Goal: Entertainment & Leisure: Consume media (video, audio)

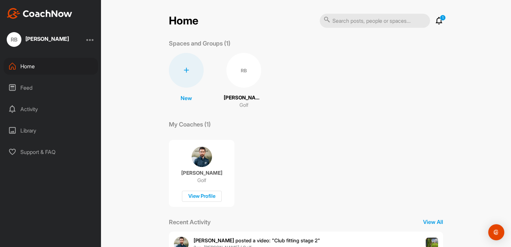
click at [235, 71] on div "RB" at bounding box center [243, 70] width 35 height 35
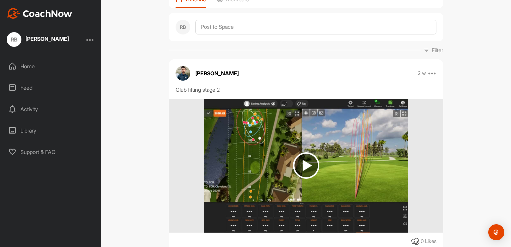
scroll to position [67, 0]
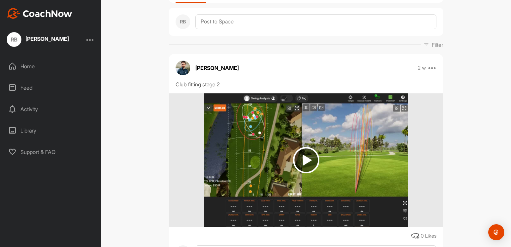
click at [300, 157] on img at bounding box center [306, 160] width 26 height 26
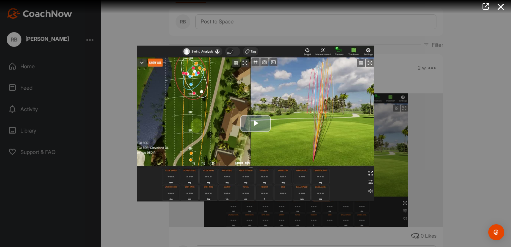
click at [256, 123] on span "Video Player" at bounding box center [256, 123] width 0 height 0
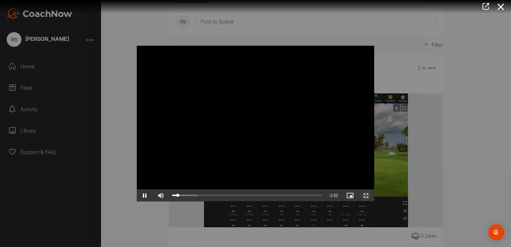
click at [366, 195] on span "Video Player" at bounding box center [366, 195] width 16 height 0
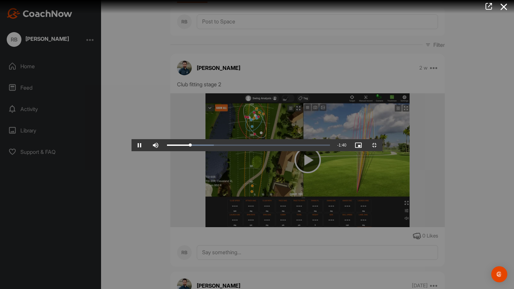
click at [382, 138] on video "Video Player" at bounding box center [256, 144] width 251 height 13
click at [309, 138] on video "Video Player" at bounding box center [256, 144] width 251 height 13
click at [382, 138] on video "Video Player" at bounding box center [256, 144] width 251 height 13
click at [131, 138] on video "Video Player" at bounding box center [256, 144] width 251 height 13
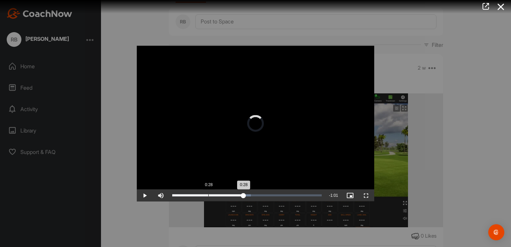
drag, startPoint x: 242, startPoint y: 193, endPoint x: 208, endPoint y: 192, distance: 33.8
click at [208, 192] on div "Loaded : 52.63% 0:28 0:28" at bounding box center [247, 195] width 156 height 12
drag, startPoint x: 208, startPoint y: 192, endPoint x: 201, endPoint y: 192, distance: 7.7
click at [201, 192] on div "Loaded : 52.63% 0:27 0:27" at bounding box center [247, 195] width 156 height 12
click at [246, 108] on video "Video Player" at bounding box center [255, 124] width 237 height 156
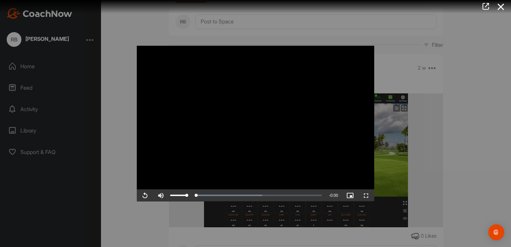
drag, startPoint x: 202, startPoint y: 195, endPoint x: 166, endPoint y: 196, distance: 36.1
click at [166, 196] on div "Replay Skip Backward Skip Forward Mute Current Time 1:56 / Duration 1:56 Loaded…" at bounding box center [255, 195] width 237 height 12
click at [252, 124] on video "Video Player" at bounding box center [255, 124] width 237 height 156
click at [282, 112] on video "Video Player" at bounding box center [255, 124] width 237 height 156
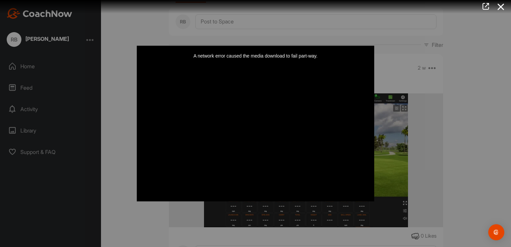
drag, startPoint x: 322, startPoint y: 195, endPoint x: 234, endPoint y: 196, distance: 88.0
click at [234, 196] on div "Video Player is loading. Play Video Replay Skip Backward Skip Forward Mute 65% …" at bounding box center [255, 124] width 237 height 156
click at [254, 120] on div "A network error caused the media download to fail part-way." at bounding box center [255, 124] width 237 height 156
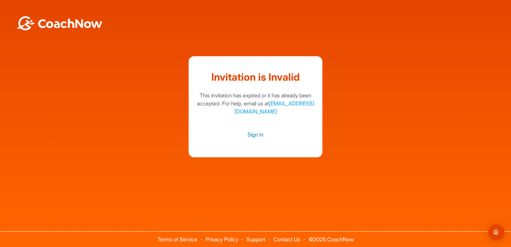
click at [253, 135] on link "Sign In" at bounding box center [255, 134] width 120 height 9
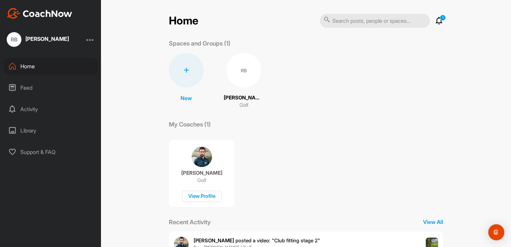
click at [240, 62] on div "RB" at bounding box center [243, 70] width 35 height 35
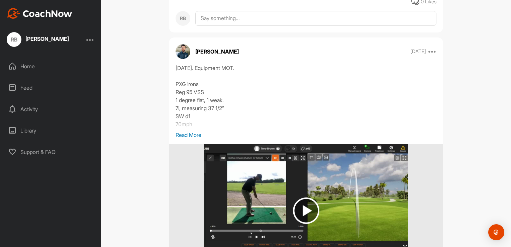
scroll to position [334, 0]
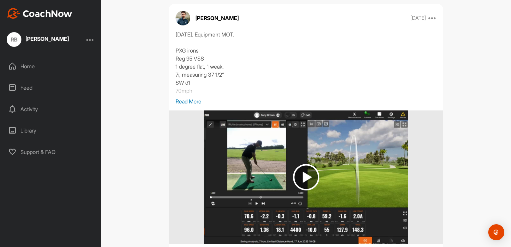
click at [300, 172] on img at bounding box center [306, 177] width 26 height 26
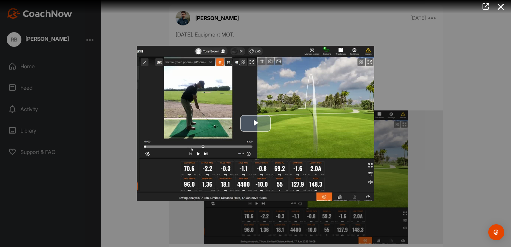
click at [256, 123] on span "Video Player" at bounding box center [256, 123] width 0 height 0
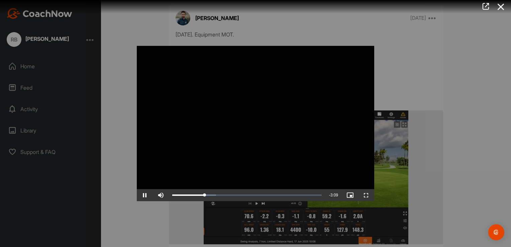
click at [461, 93] on div at bounding box center [255, 123] width 511 height 247
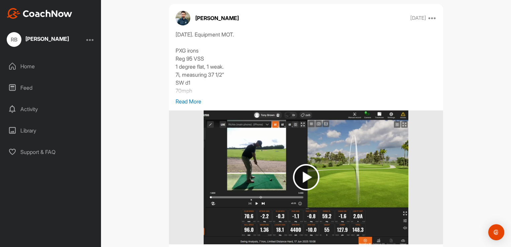
click at [306, 174] on img at bounding box center [306, 177] width 26 height 26
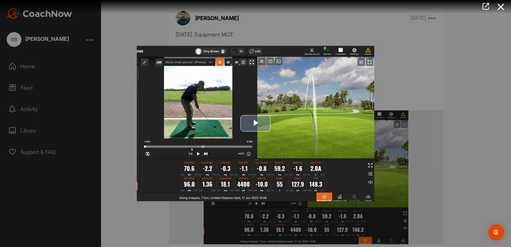
click at [256, 123] on span "Video Player" at bounding box center [256, 123] width 0 height 0
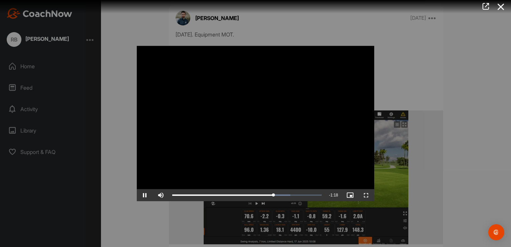
click at [406, 79] on div at bounding box center [255, 123] width 511 height 247
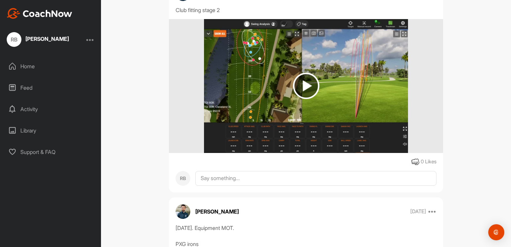
scroll to position [123, 0]
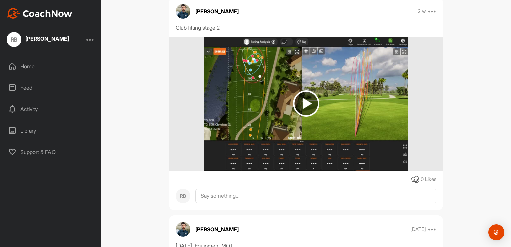
click at [303, 101] on img at bounding box center [306, 103] width 26 height 26
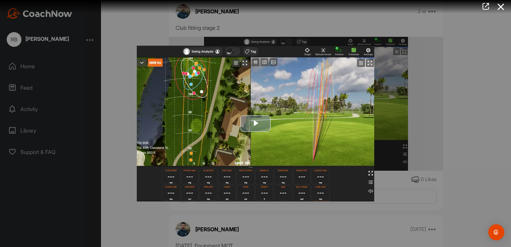
click at [256, 123] on span "Video Player" at bounding box center [256, 123] width 0 height 0
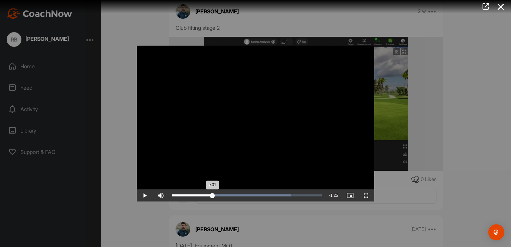
drag, startPoint x: 260, startPoint y: 196, endPoint x: 212, endPoint y: 195, distance: 47.2
click at [212, 195] on div "0:31" at bounding box center [192, 195] width 40 height 2
